Goal: Task Accomplishment & Management: Manage account settings

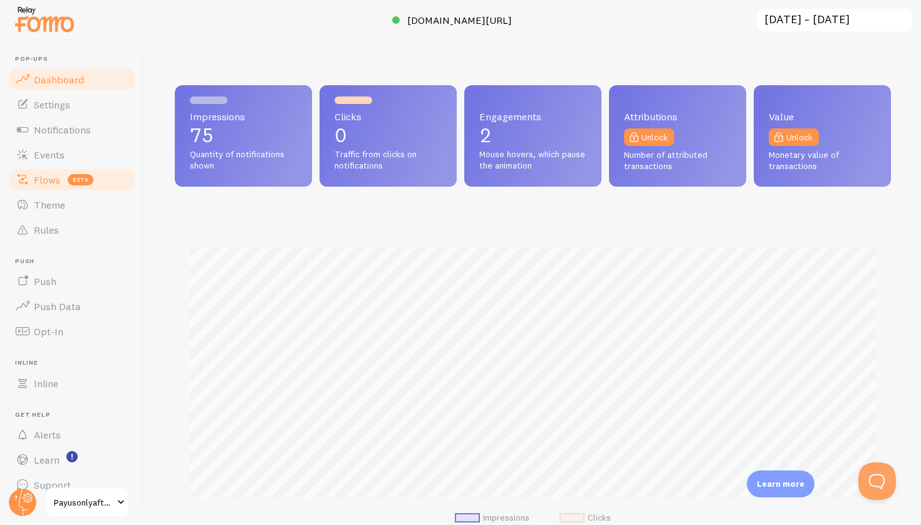
click at [58, 174] on span "Flows" at bounding box center [47, 180] width 26 height 13
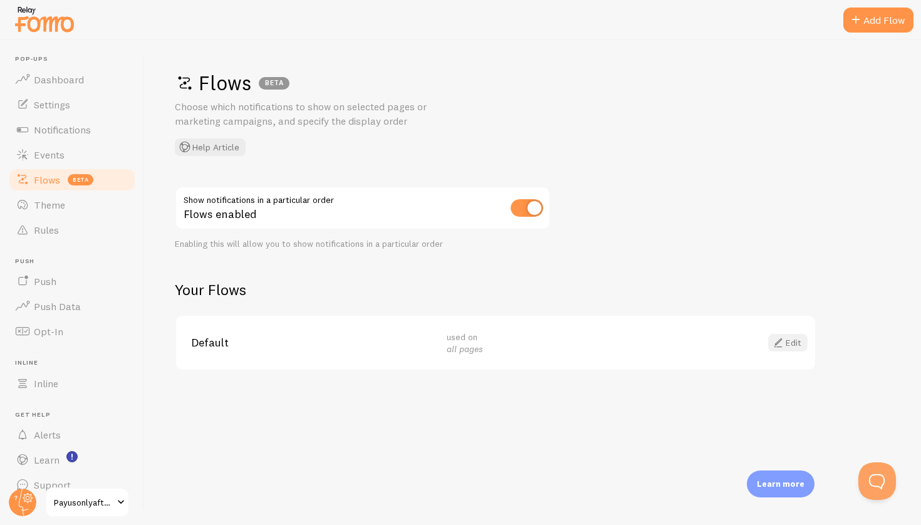
click at [800, 341] on link "Edit" at bounding box center [787, 343] width 39 height 18
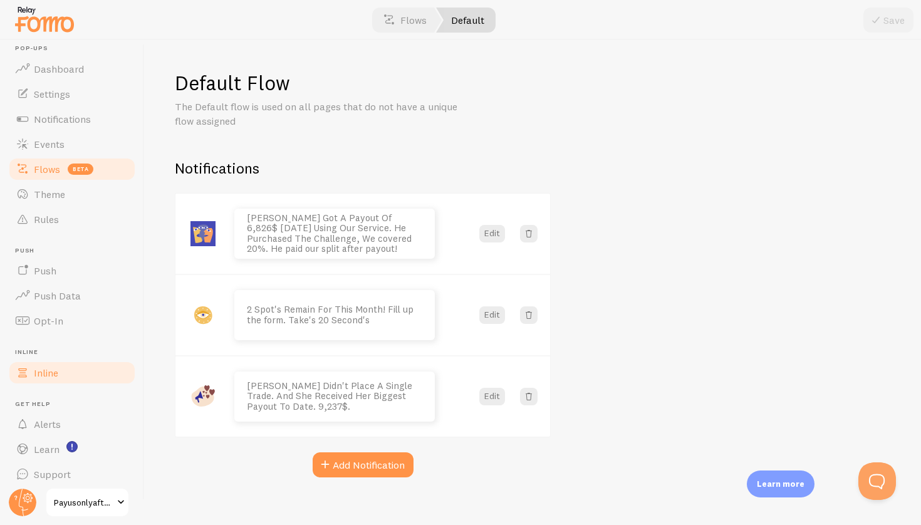
scroll to position [11, 0]
click at [84, 91] on link "Settings" at bounding box center [72, 93] width 129 height 25
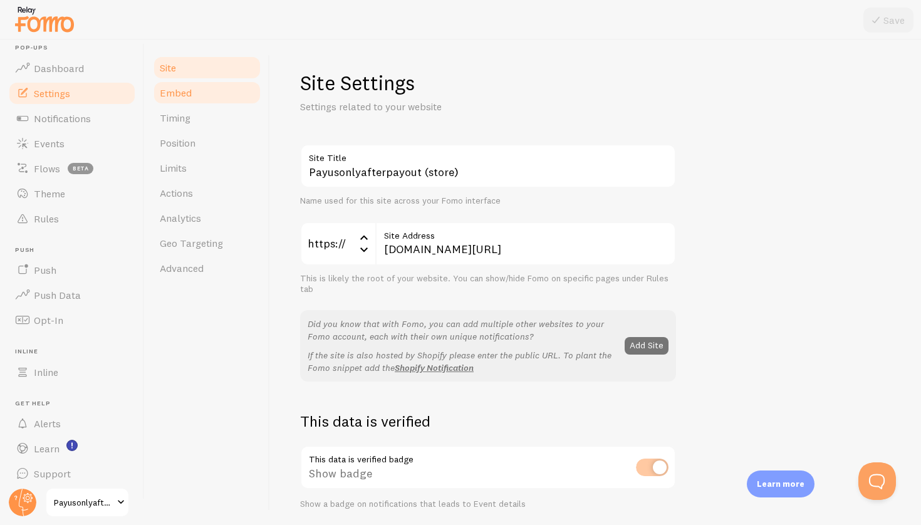
click at [182, 103] on link "Embed" at bounding box center [207, 92] width 110 height 25
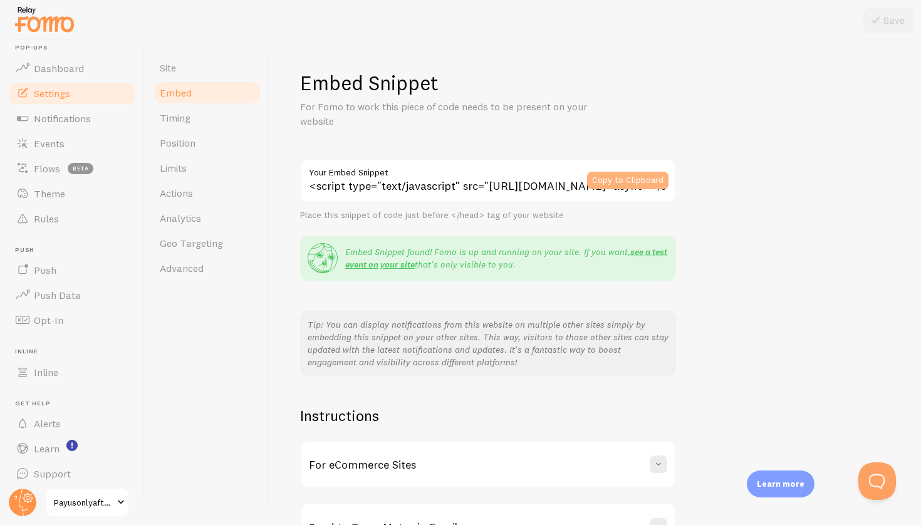
click at [616, 172] on button "Copy to Clipboard" at bounding box center [627, 181] width 81 height 18
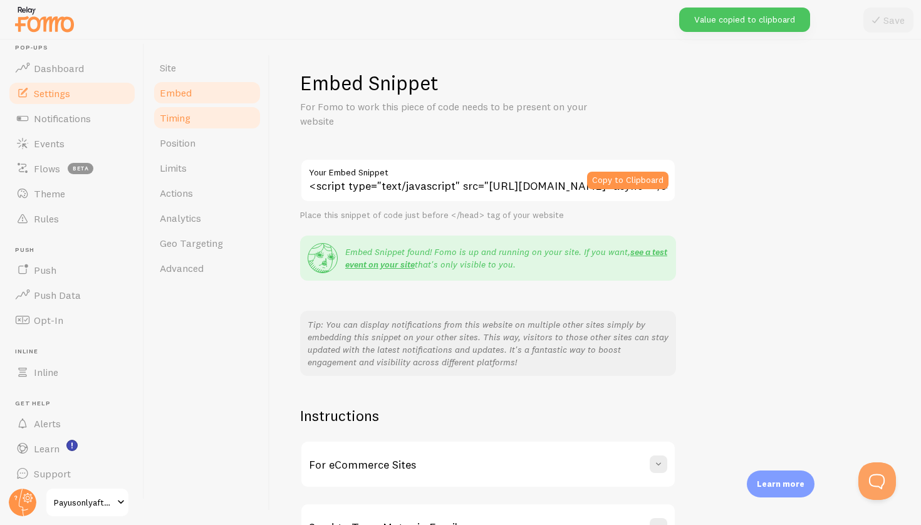
click at [197, 118] on link "Timing" at bounding box center [207, 117] width 110 height 25
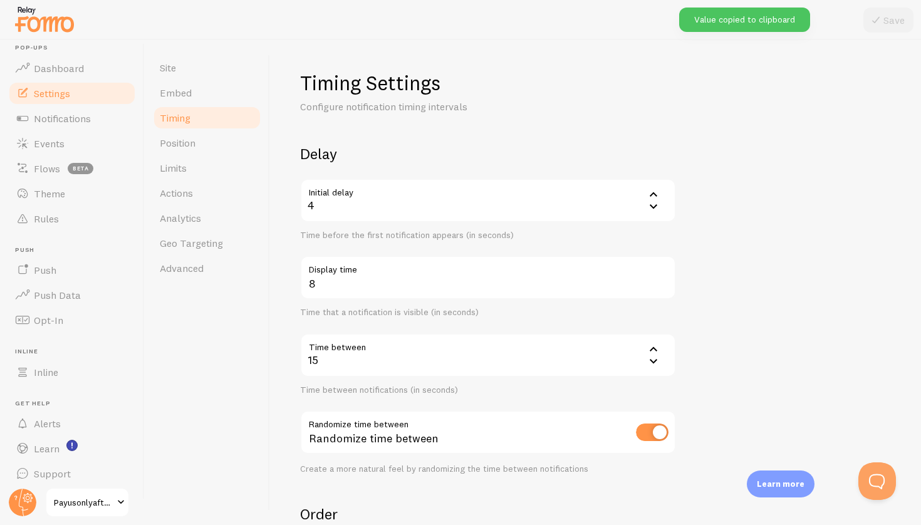
click at [358, 271] on label "Display time" at bounding box center [488, 266] width 376 height 21
click at [358, 271] on input "8" at bounding box center [488, 278] width 376 height 44
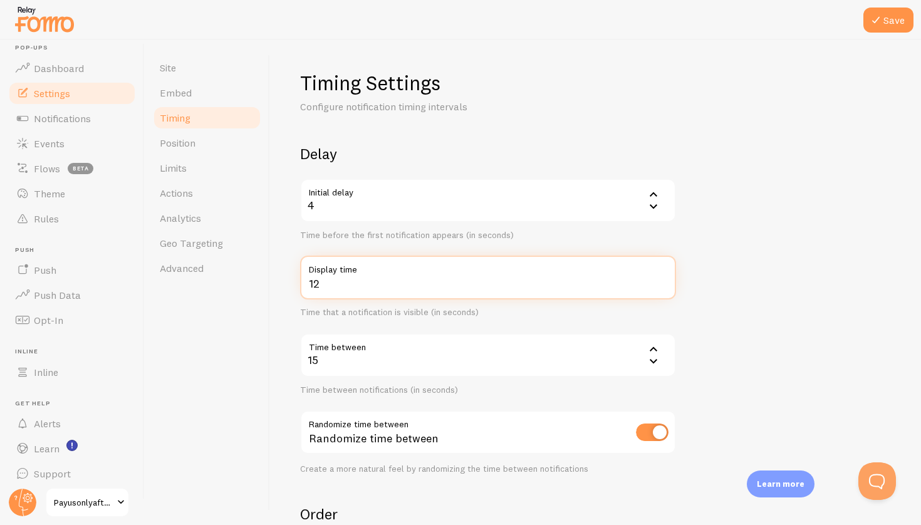
type input "12"
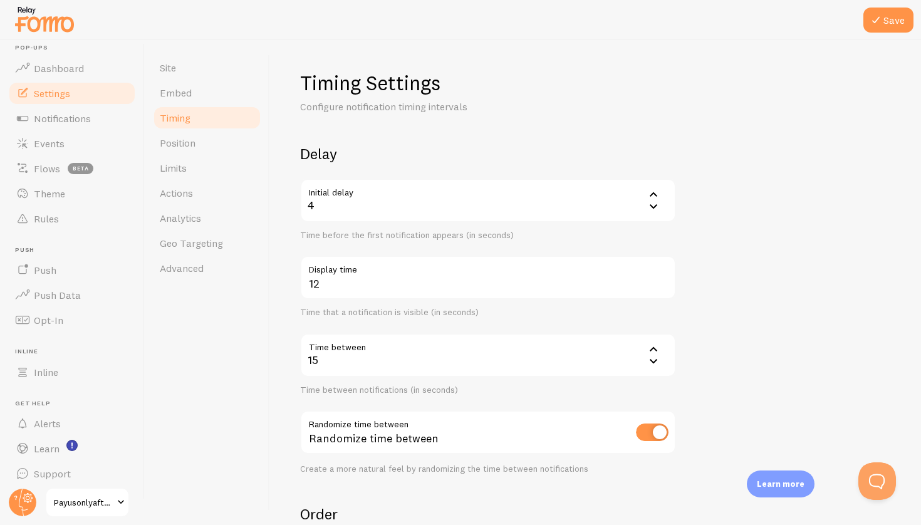
click at [542, 307] on div "Time that a notification is visible (in seconds)" at bounding box center [488, 312] width 376 height 11
click at [886, 31] on button "Save" at bounding box center [888, 20] width 50 height 25
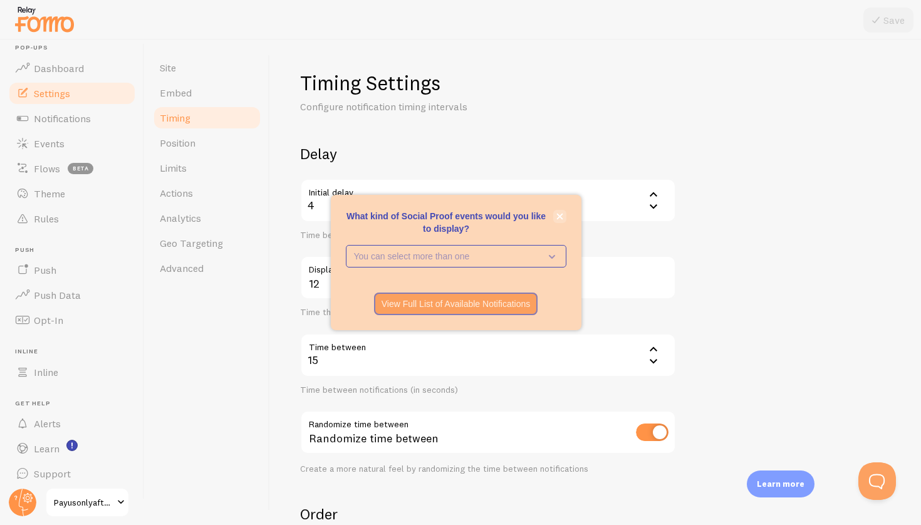
click at [563, 215] on button "close," at bounding box center [559, 216] width 13 height 13
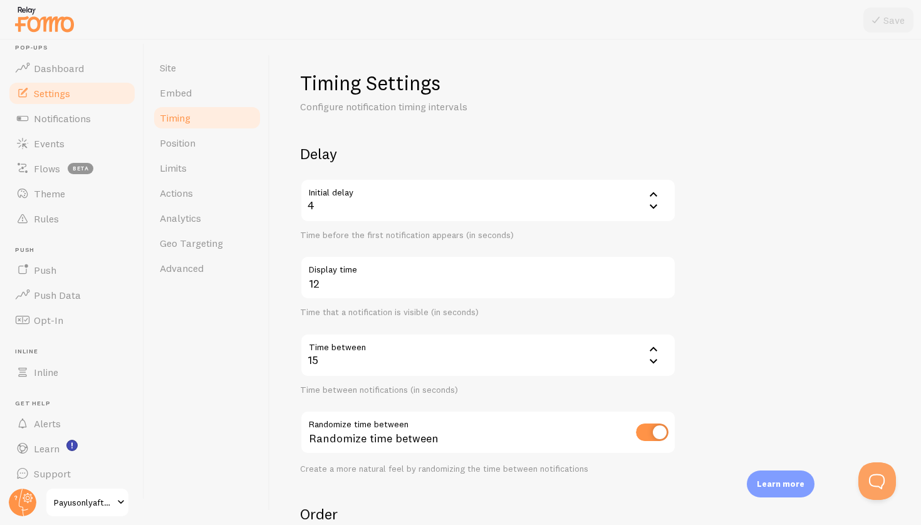
scroll to position [9, 0]
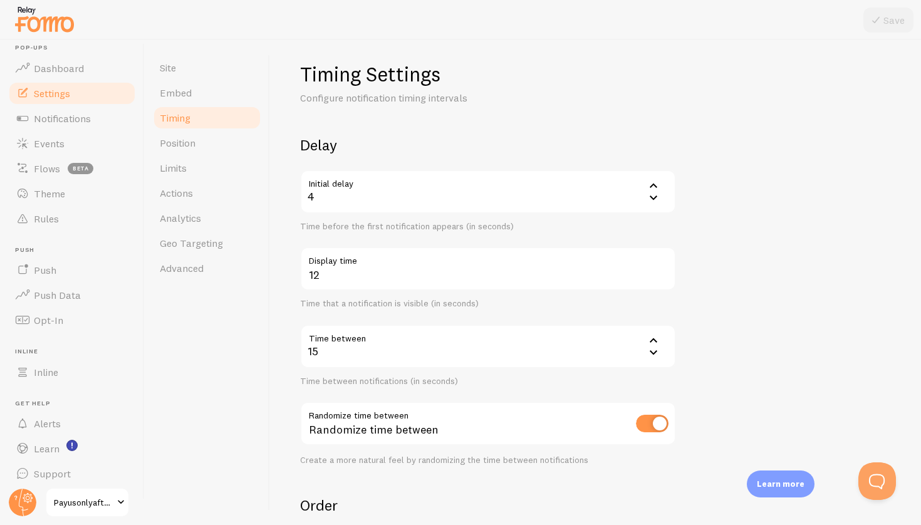
click at [655, 430] on div at bounding box center [652, 424] width 33 height 18
click at [653, 418] on input "checkbox" at bounding box center [652, 424] width 33 height 18
checkbox input "false"
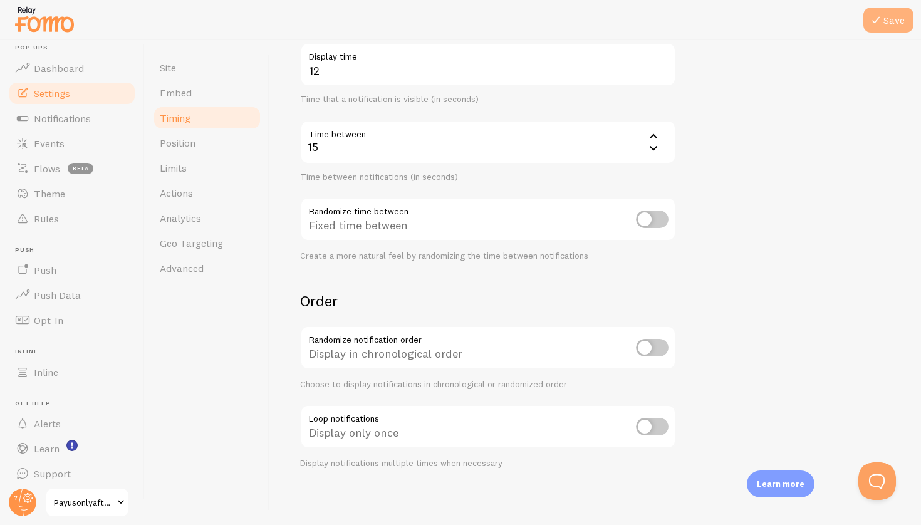
click at [902, 26] on button "Save" at bounding box center [888, 20] width 50 height 25
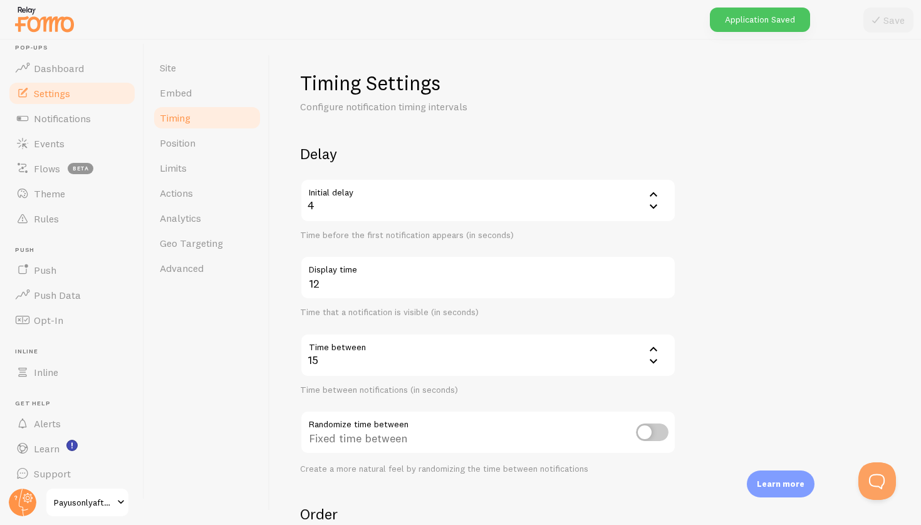
scroll to position [0, 0]
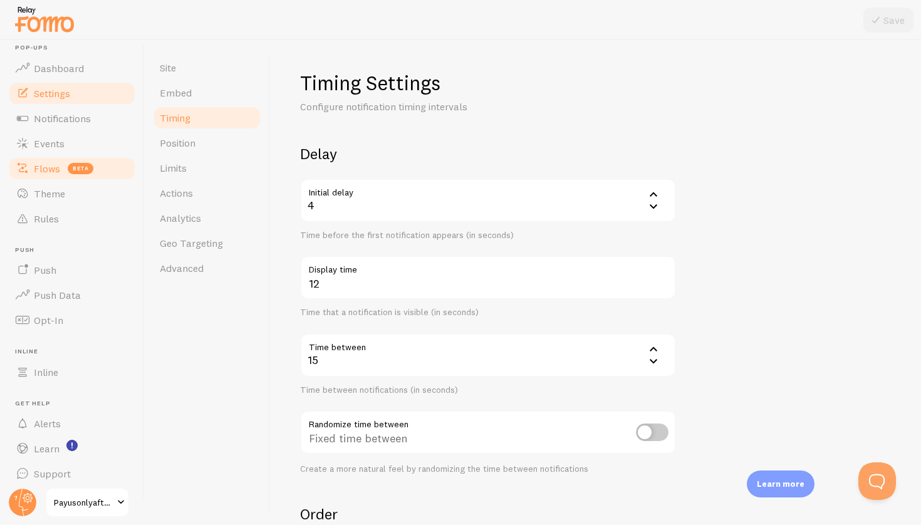
click at [75, 166] on span "beta" at bounding box center [81, 168] width 26 height 11
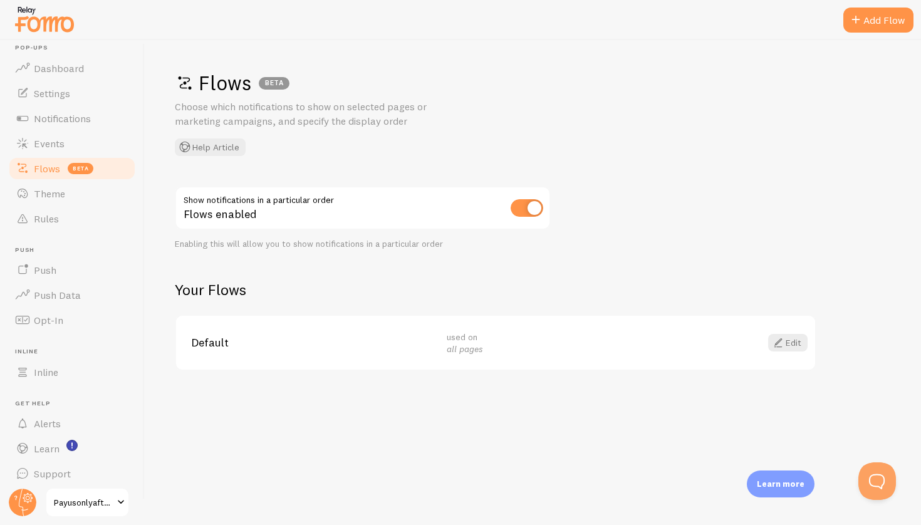
click at [552, 324] on div "Default used on all pages Edit" at bounding box center [495, 343] width 639 height 54
click at [791, 336] on link "Edit" at bounding box center [787, 343] width 39 height 18
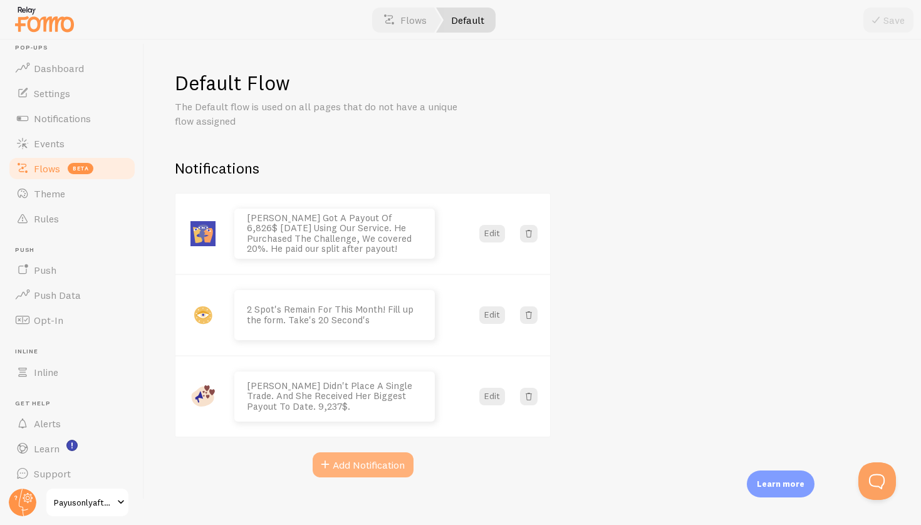
click at [357, 472] on button "Add Notification" at bounding box center [363, 464] width 101 height 25
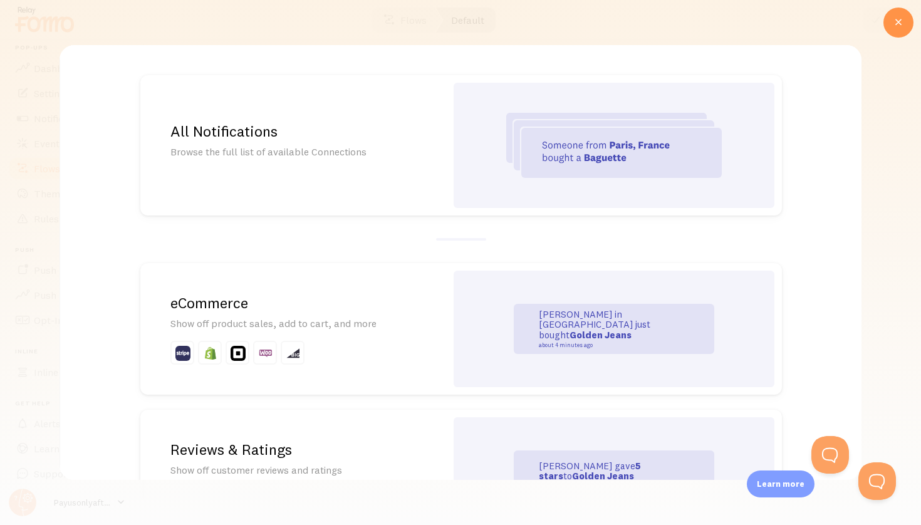
click at [439, 132] on div "All Notifications Browse the full list of available Connections" at bounding box center [293, 145] width 306 height 140
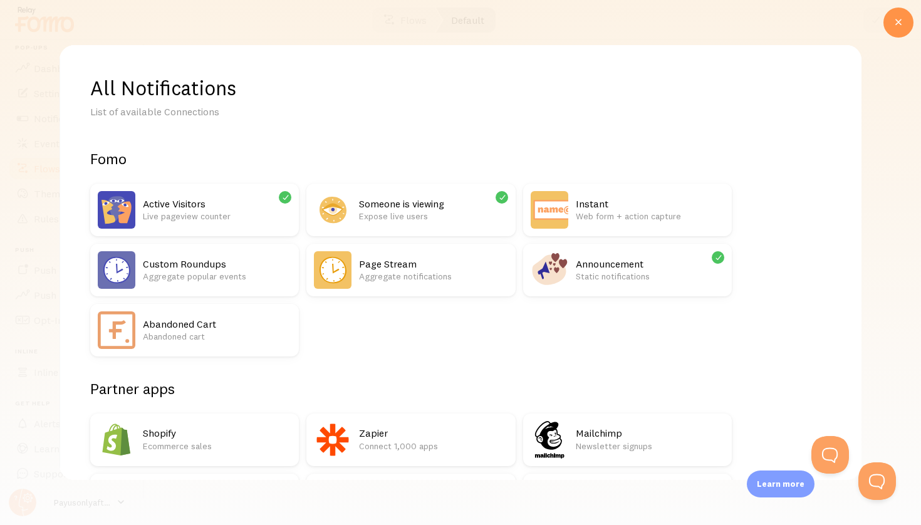
click at [225, 197] on h2 "Active Visitors" at bounding box center [217, 203] width 148 height 13
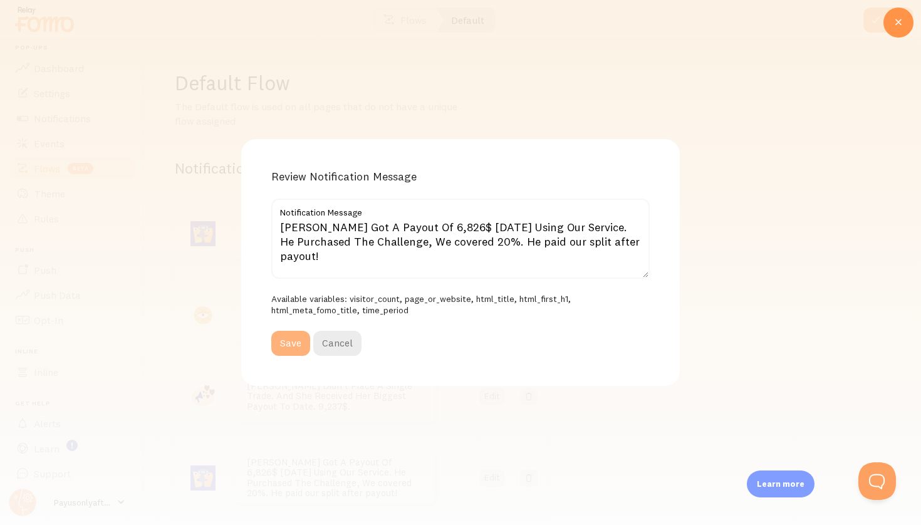
click at [288, 341] on button "Save" at bounding box center [290, 343] width 39 height 25
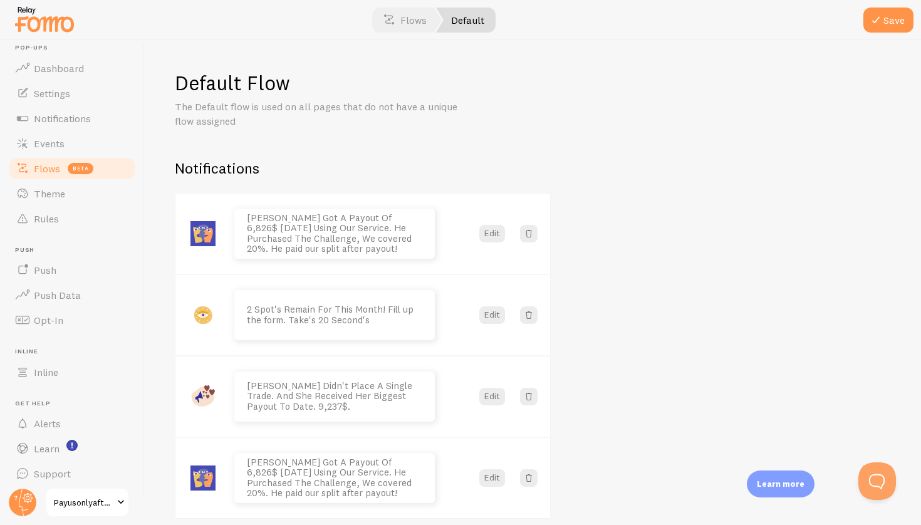
scroll to position [92, 0]
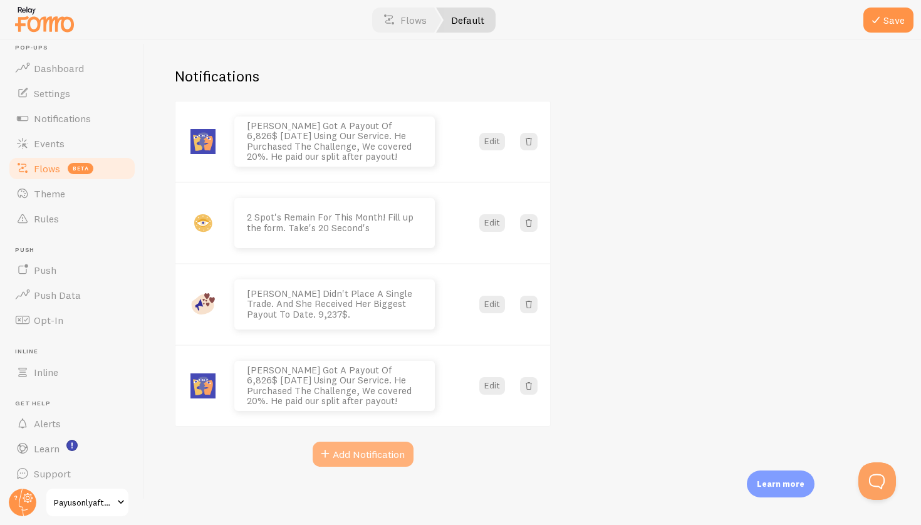
click at [363, 442] on button "Add Notification" at bounding box center [363, 454] width 101 height 25
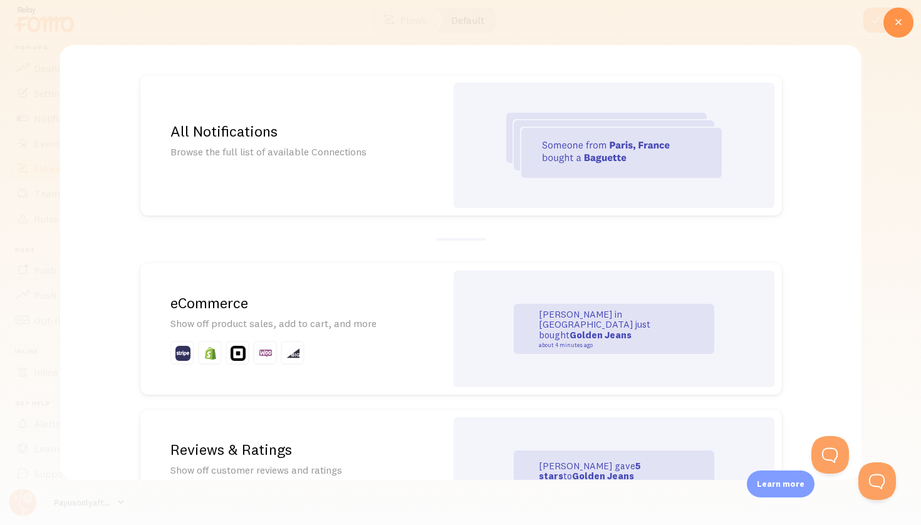
scroll to position [0, 0]
click at [903, 31] on div at bounding box center [898, 23] width 30 height 30
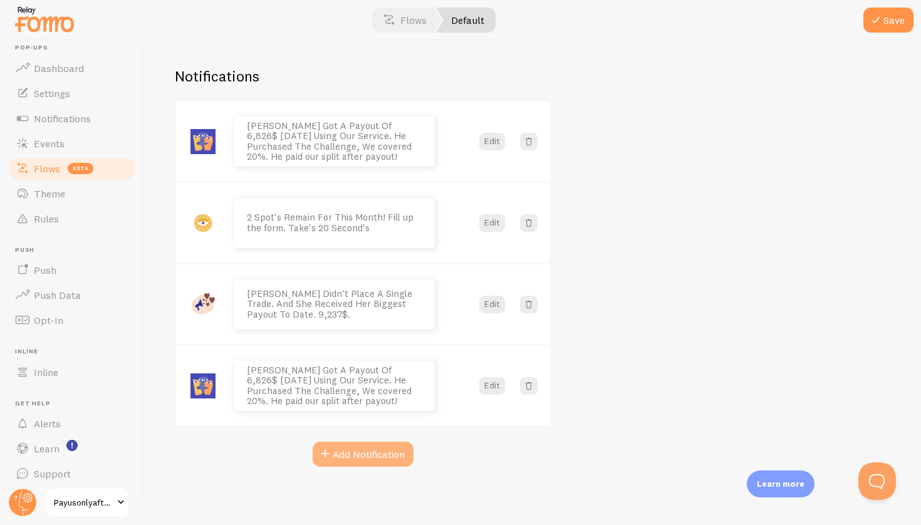
click at [325, 444] on button "Add Notification" at bounding box center [363, 454] width 101 height 25
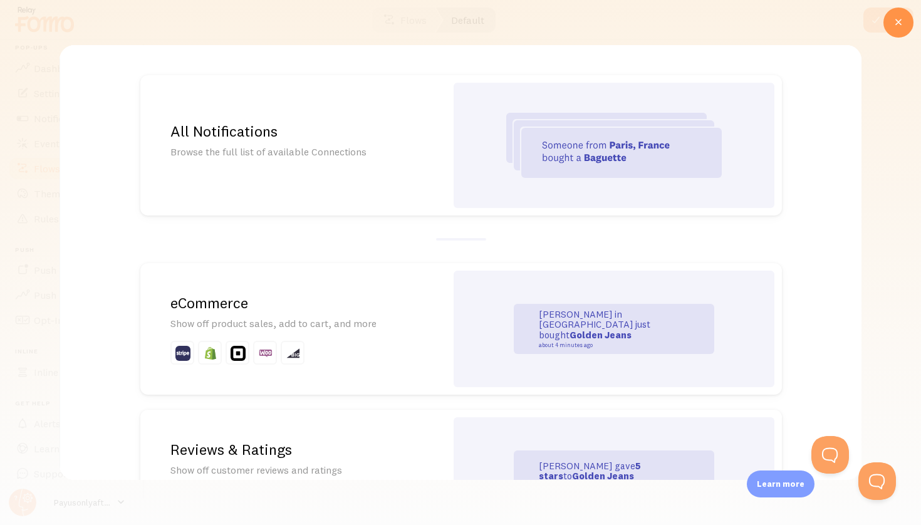
click at [592, 145] on img at bounding box center [613, 145] width 215 height 65
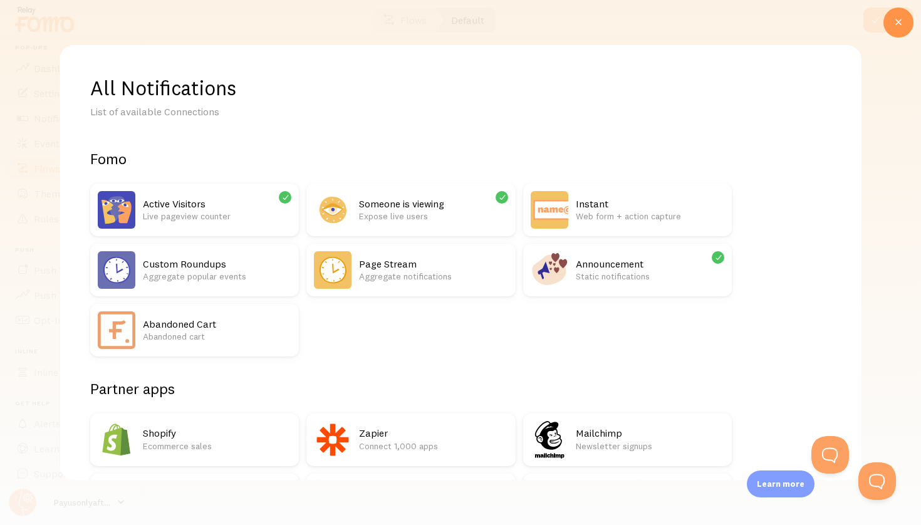
click at [456, 197] on h2 "Someone is viewing" at bounding box center [433, 203] width 148 height 13
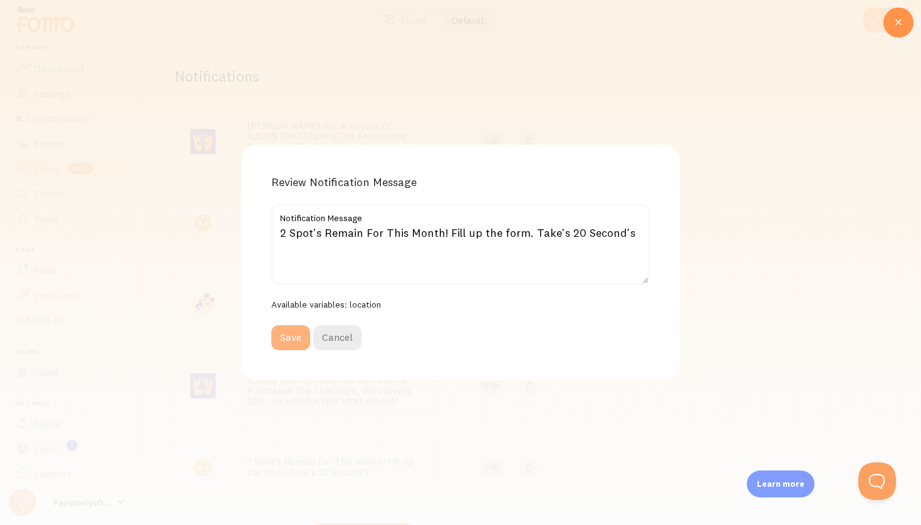
click at [296, 329] on button "Save" at bounding box center [290, 337] width 39 height 25
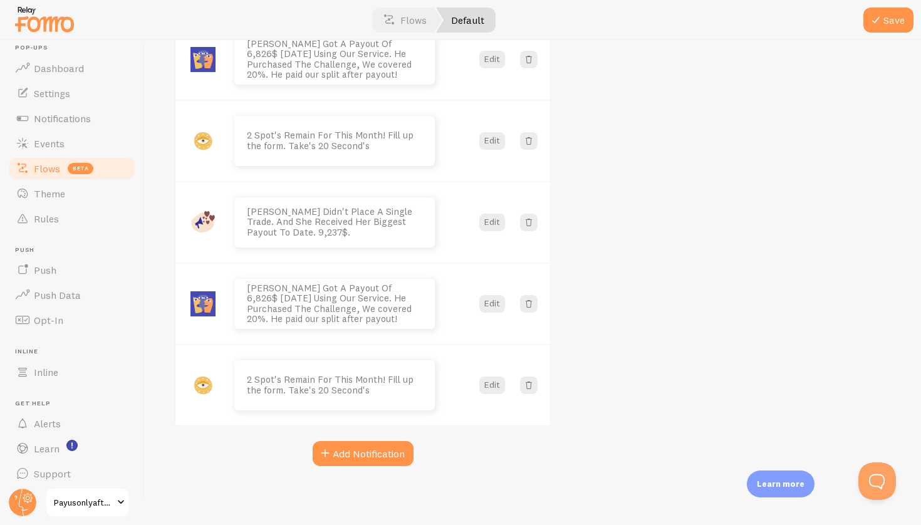
scroll to position [174, 0]
click at [351, 439] on div "[PERSON_NAME] Got A Payout Of 6,826$ [DATE] Using Our Service. He Purchased The…" at bounding box center [363, 242] width 376 height 447
click at [350, 445] on button "Add Notification" at bounding box center [363, 454] width 101 height 25
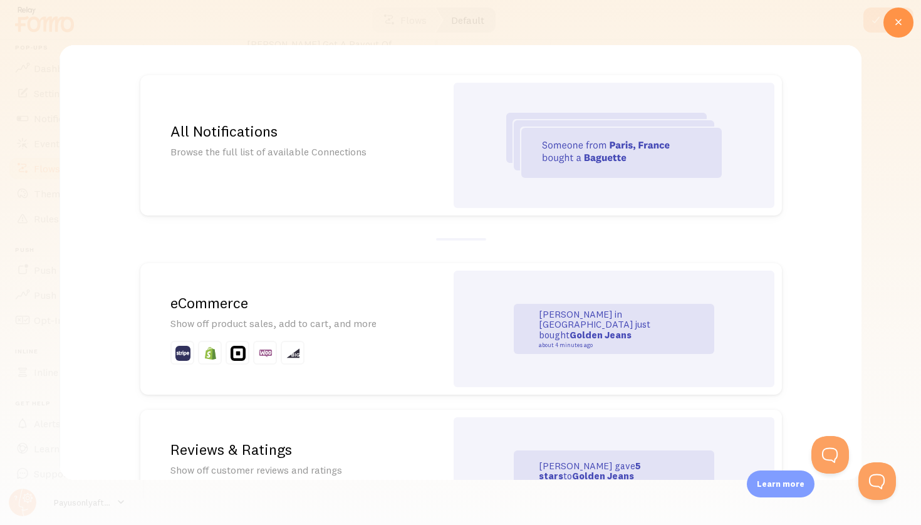
scroll to position [0, 0]
click at [574, 127] on img at bounding box center [613, 145] width 215 height 65
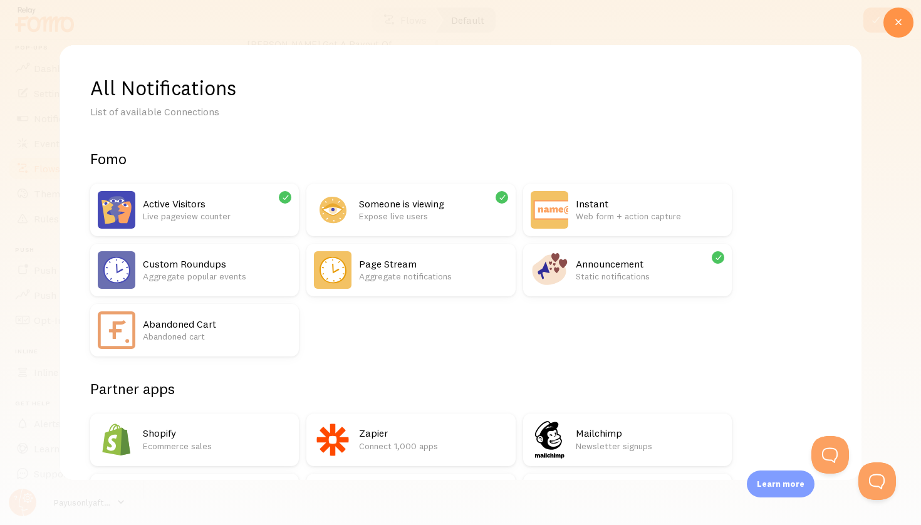
click at [595, 197] on h2 "Instant" at bounding box center [650, 203] width 148 height 13
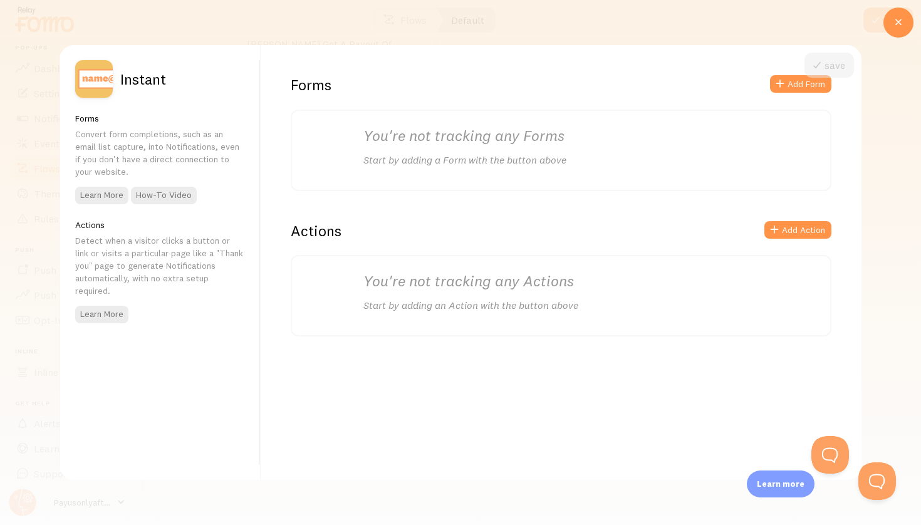
click at [884, 103] on div at bounding box center [460, 262] width 921 height 525
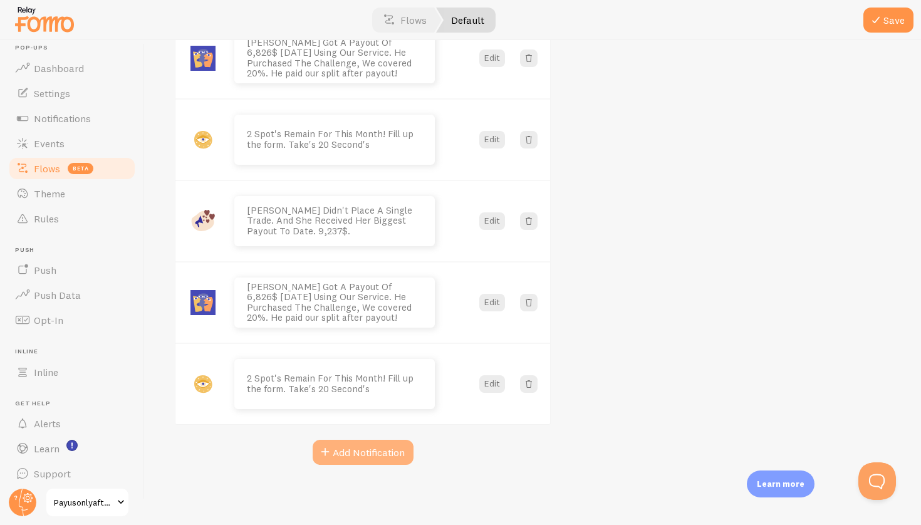
scroll to position [174, 0]
click at [367, 454] on button "Add Notification" at bounding box center [363, 454] width 101 height 25
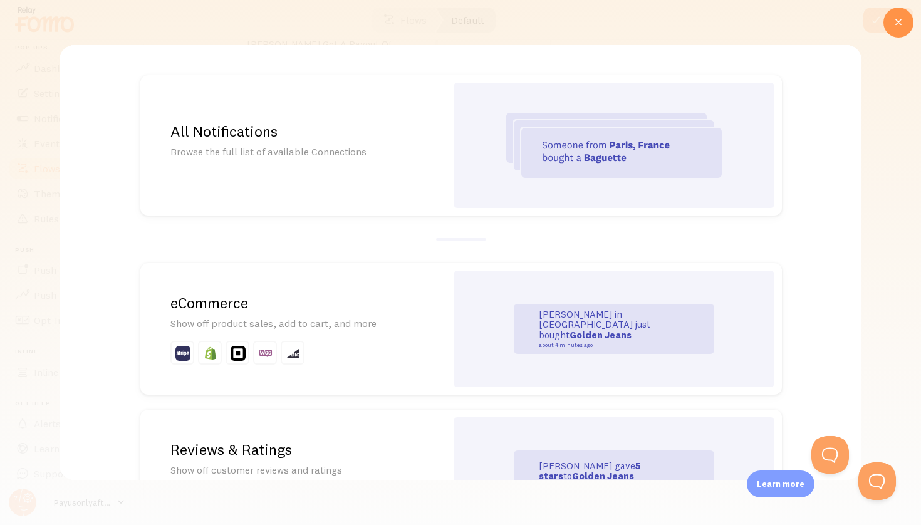
scroll to position [0, 0]
click at [523, 142] on img at bounding box center [613, 145] width 215 height 65
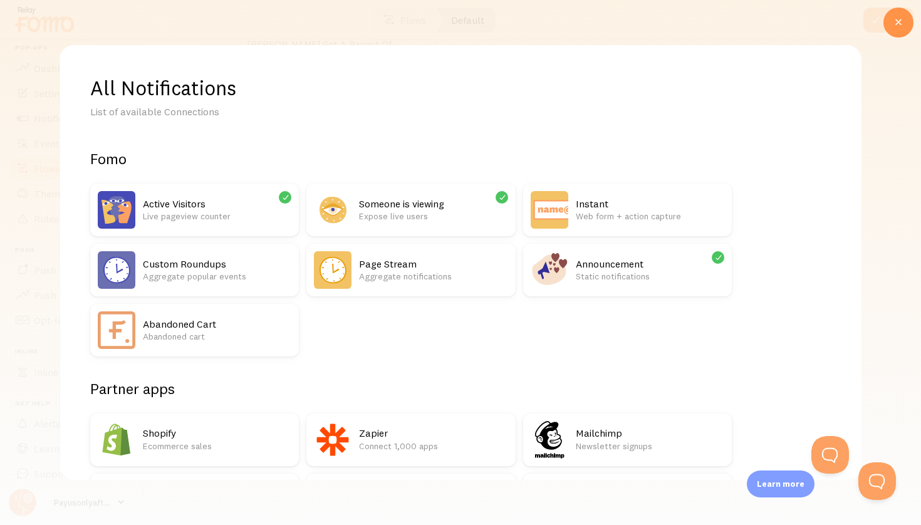
click at [627, 284] on div "Announcement Static notifications" at bounding box center [650, 270] width 148 height 38
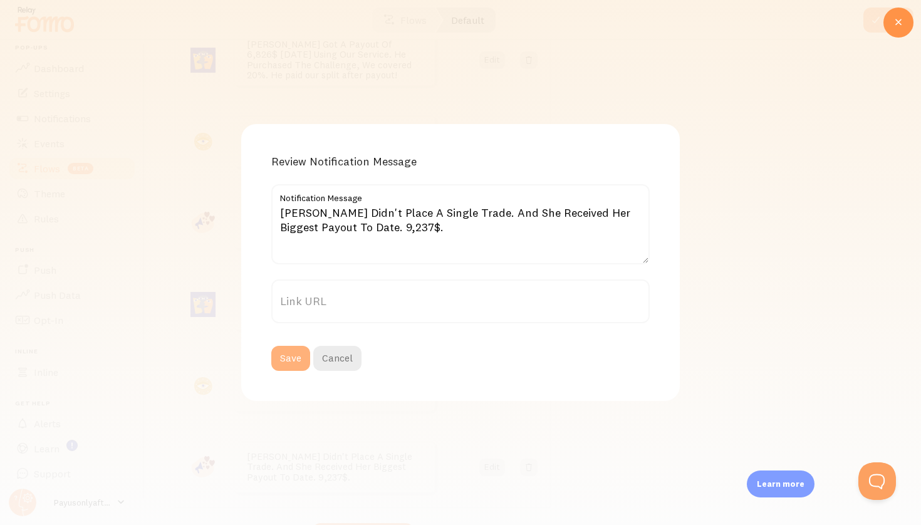
click at [284, 362] on button "Save" at bounding box center [290, 358] width 39 height 25
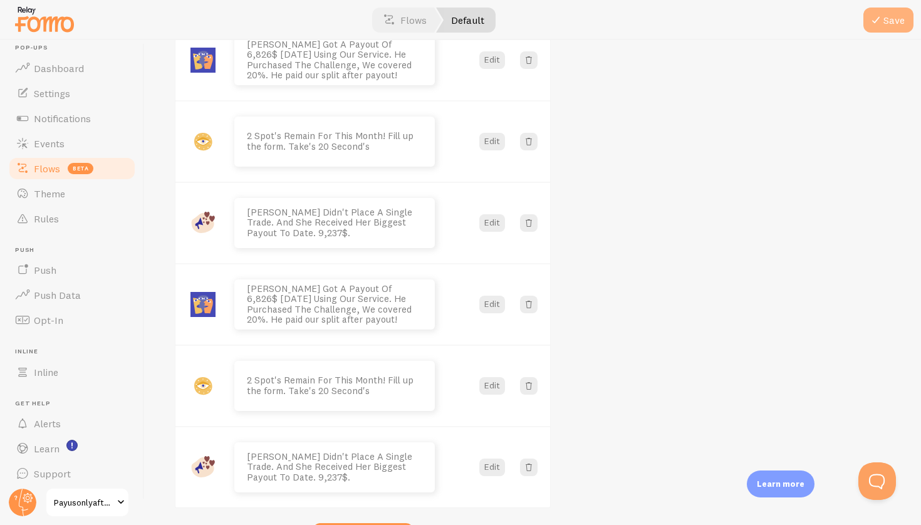
click at [880, 18] on span at bounding box center [875, 20] width 15 height 15
